Goal: Task Accomplishment & Management: Complete application form

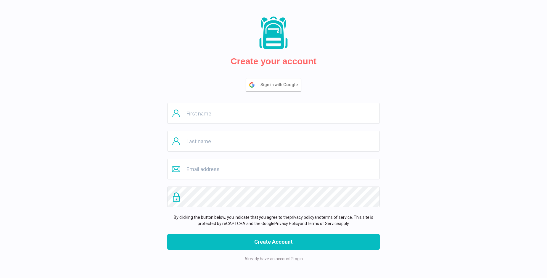
click at [273, 113] on input "text" at bounding box center [273, 113] width 212 height 21
type input "Mandy"
click at [273, 141] on input "text" at bounding box center [273, 141] width 212 height 21
type input "[PERSON_NAME]"
click at [273, 169] on input "email" at bounding box center [273, 169] width 212 height 21
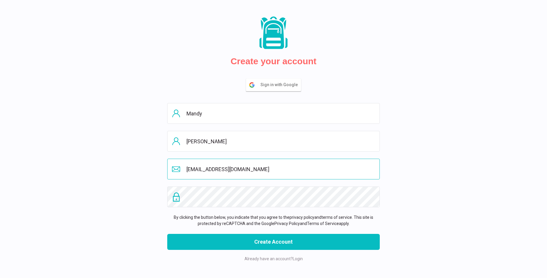
type input "[EMAIL_ADDRESS][DOMAIN_NAME]"
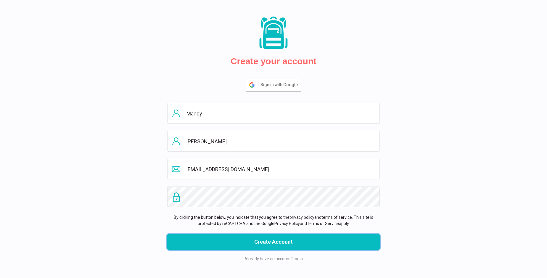
click at [273, 242] on button "Create Account" at bounding box center [273, 242] width 212 height 16
